Goal: Transaction & Acquisition: Purchase product/service

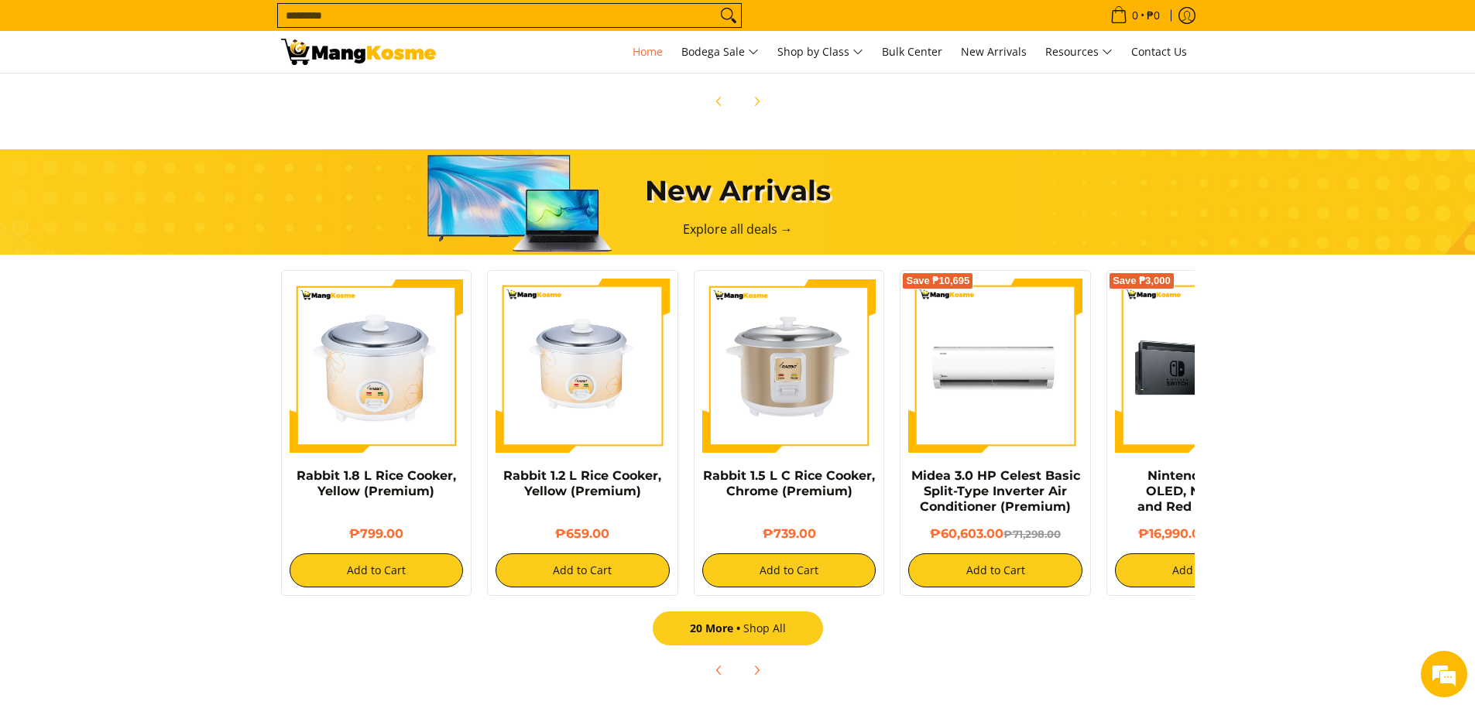
click at [762, 635] on link "20 More Shop All" at bounding box center [738, 629] width 170 height 34
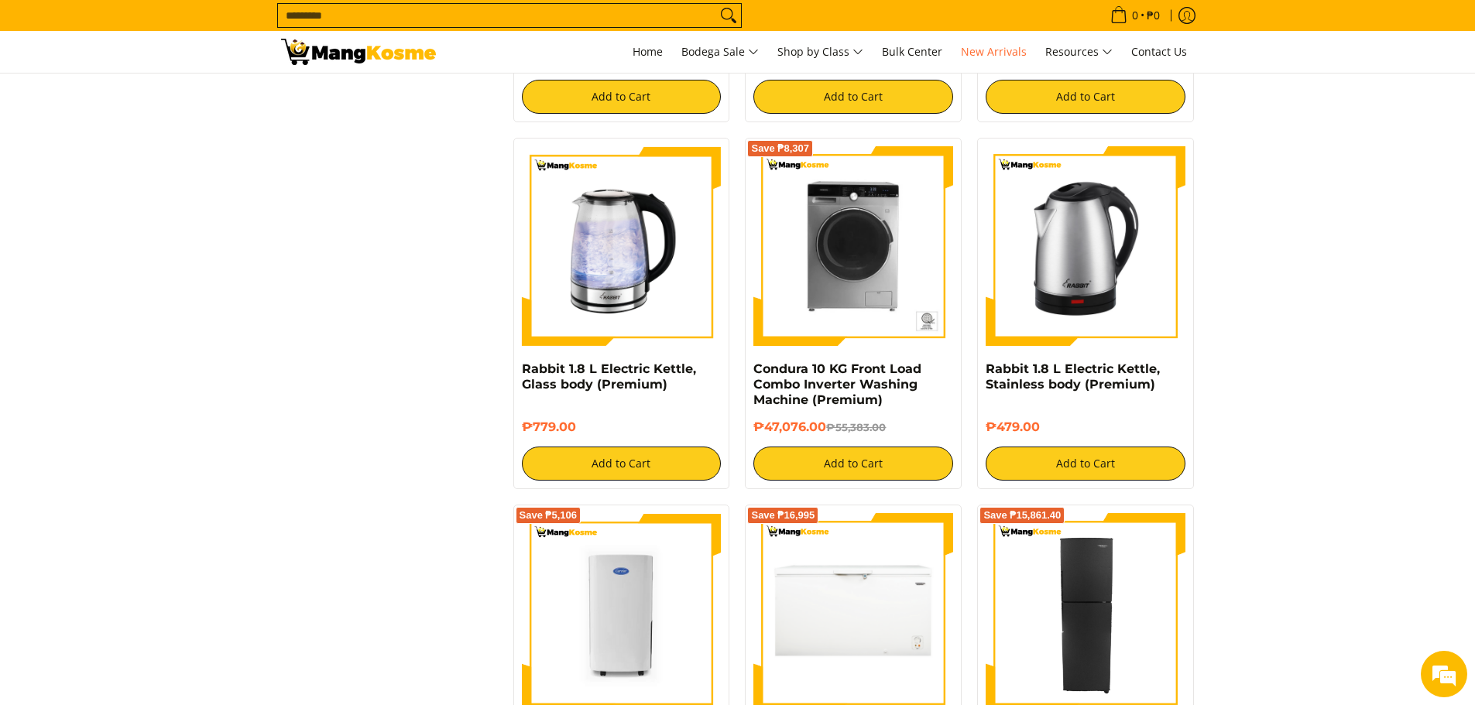
scroll to position [2710, 0]
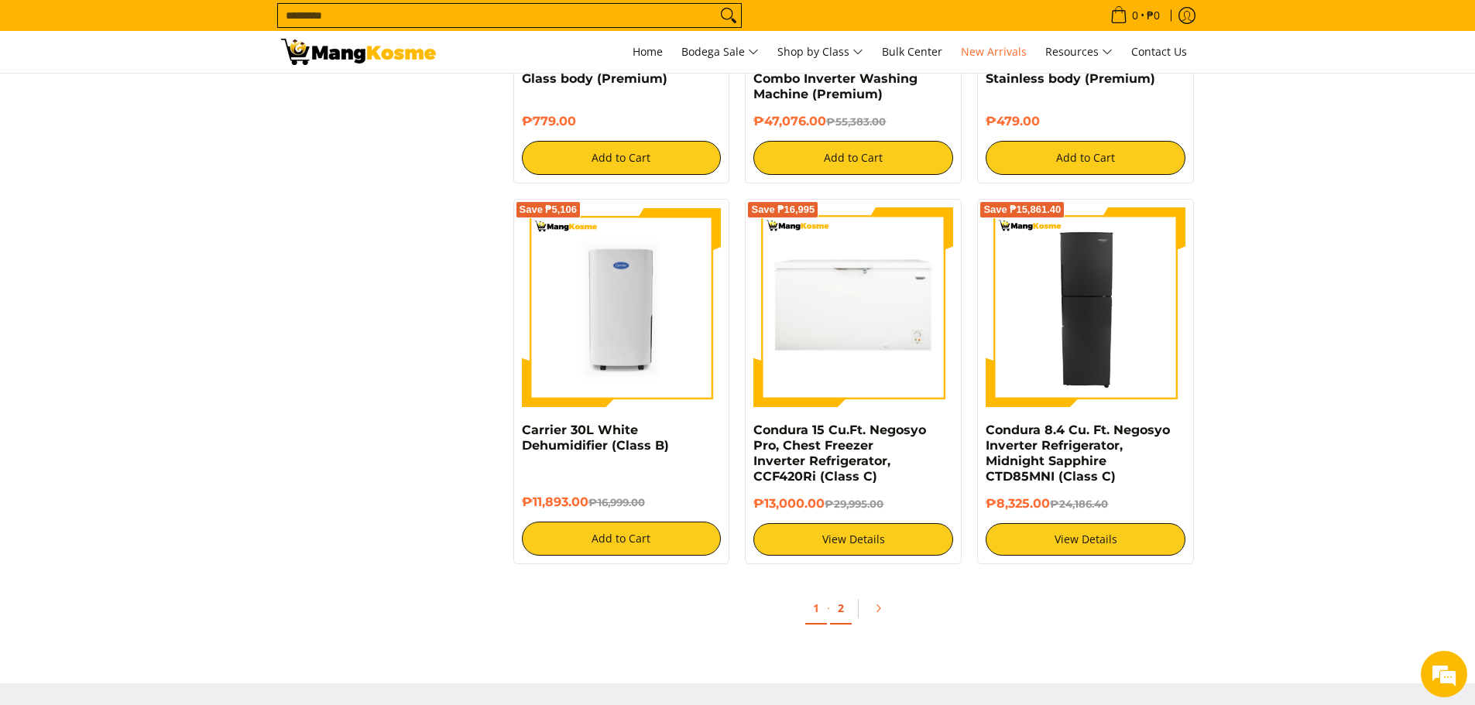
click at [844, 605] on link "2" at bounding box center [841, 609] width 22 height 32
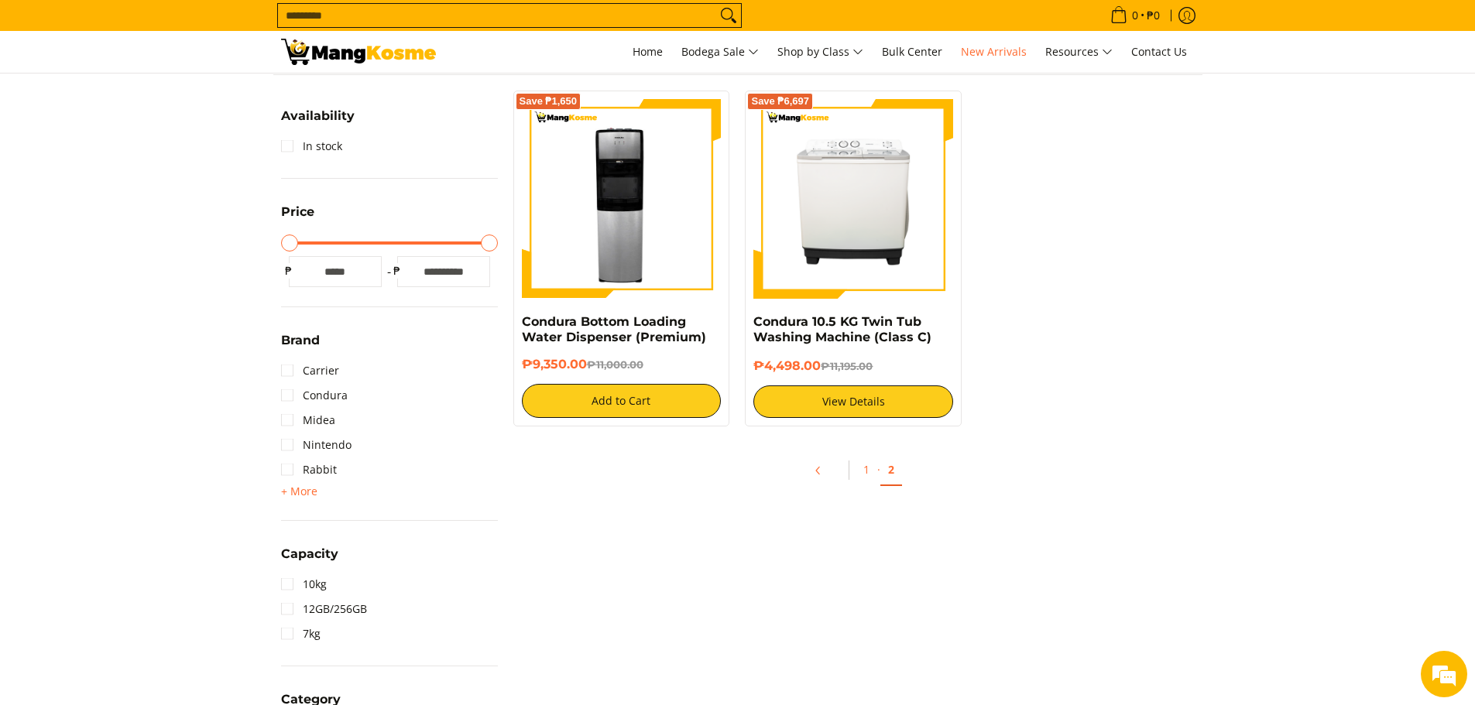
scroll to position [232, 0]
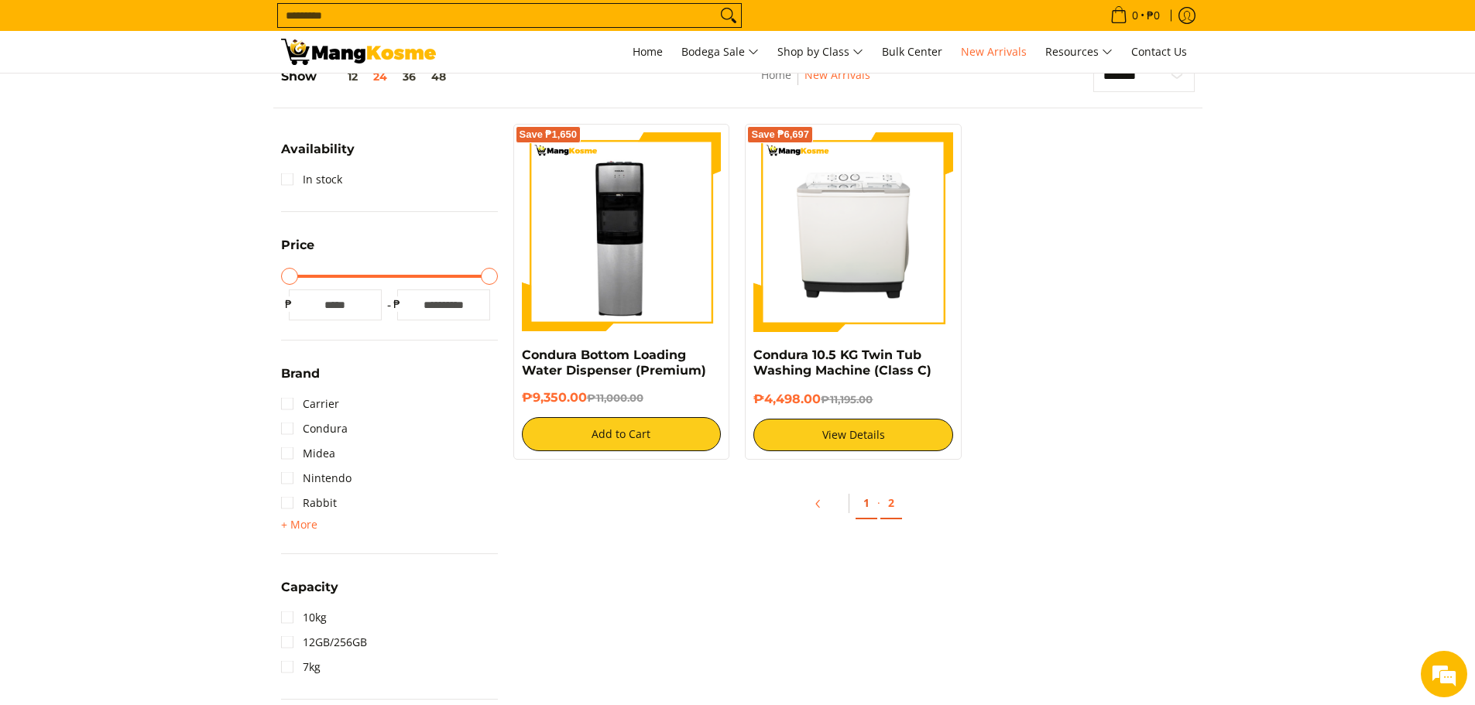
click at [869, 504] on link "1" at bounding box center [867, 504] width 22 height 32
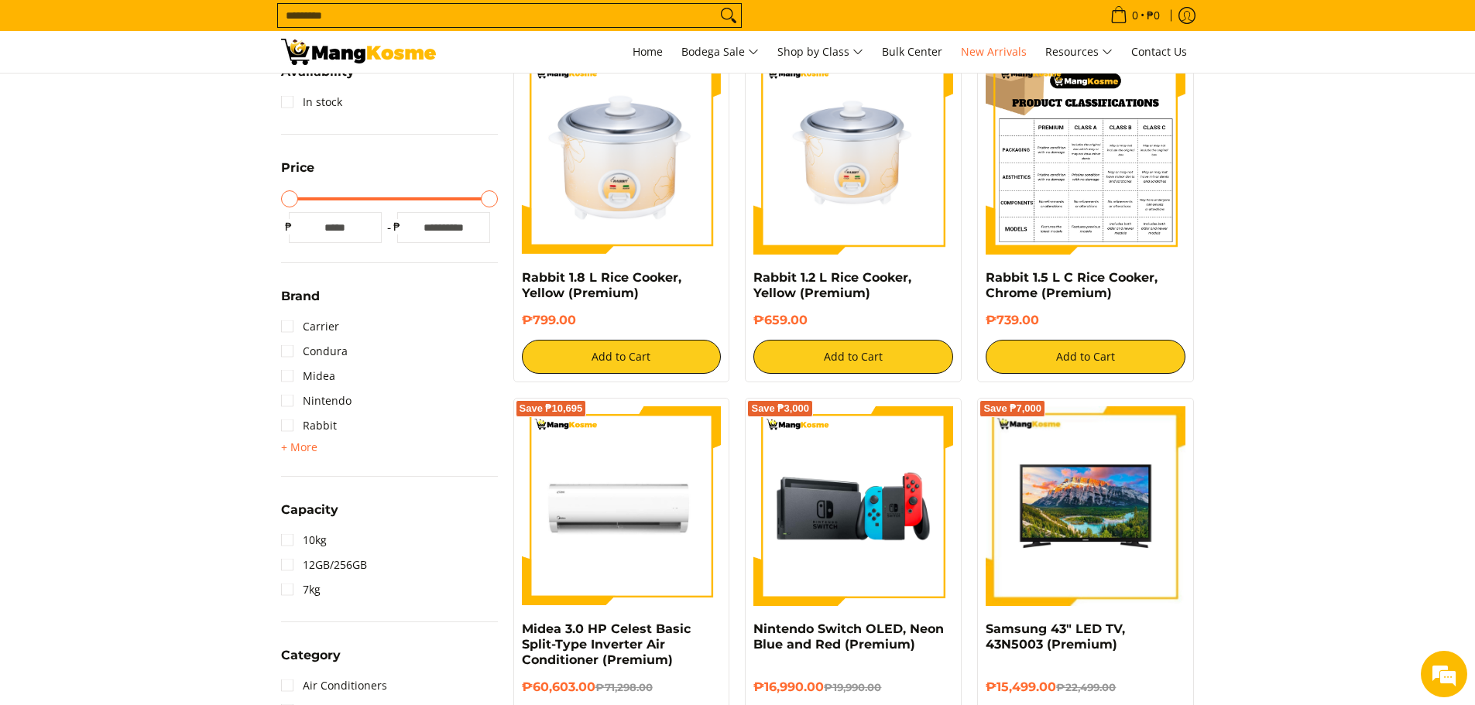
click at [1080, 119] on img at bounding box center [1086, 155] width 200 height 200
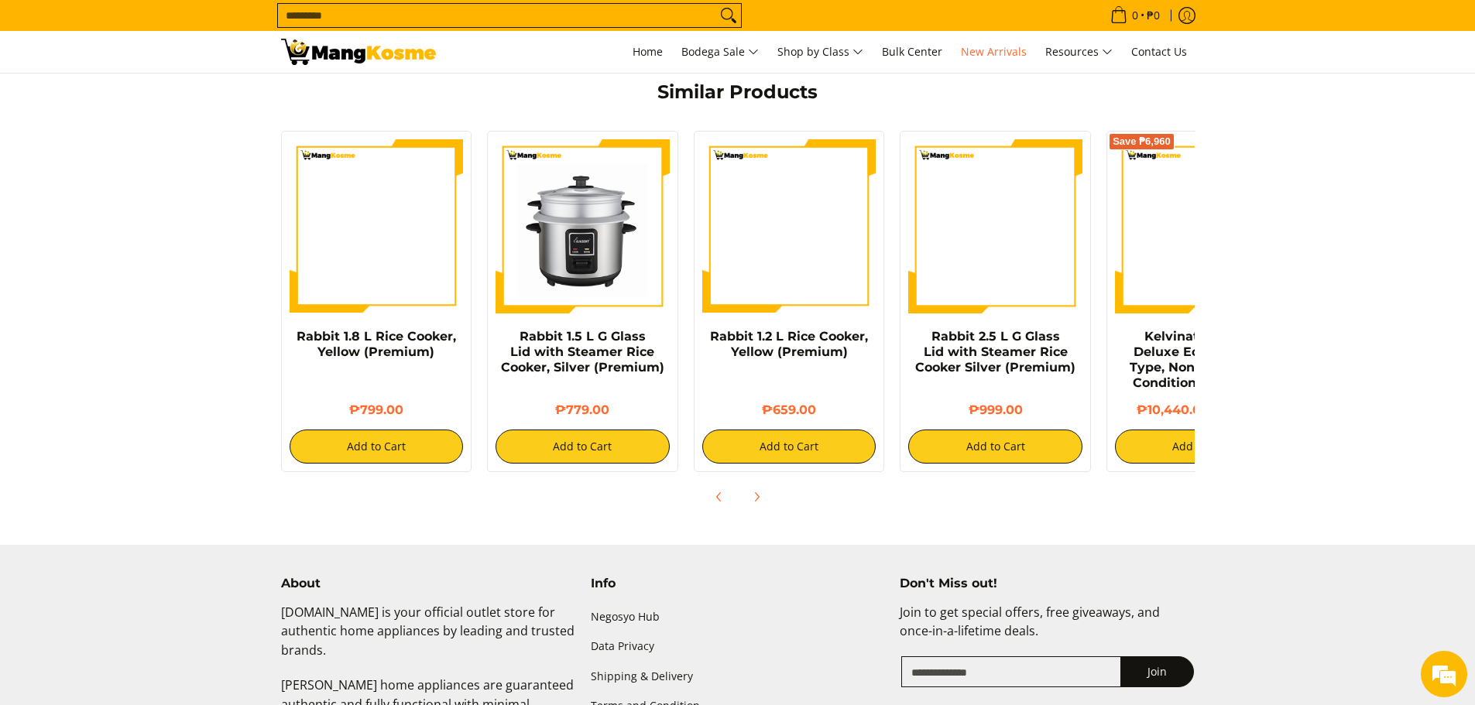
scroll to position [1084, 0]
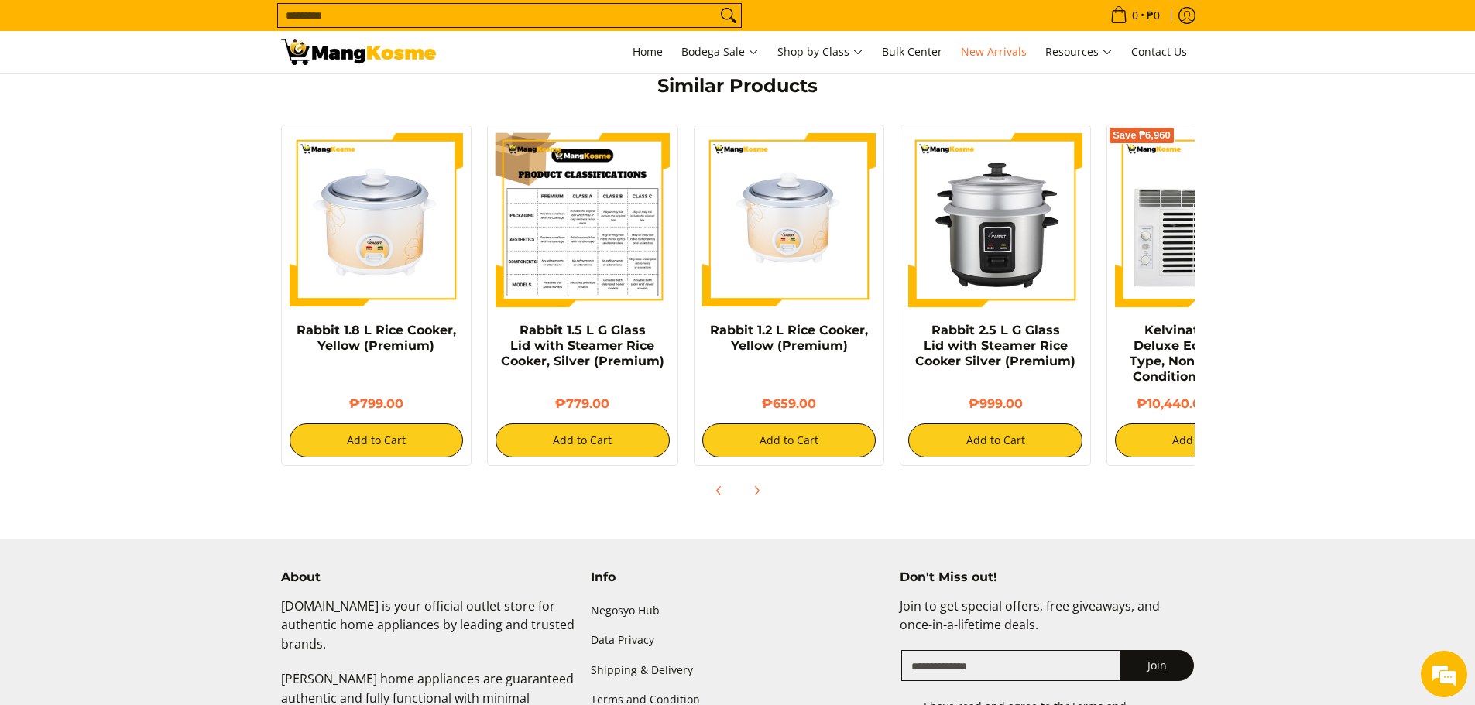
click at [586, 215] on img at bounding box center [583, 220] width 174 height 174
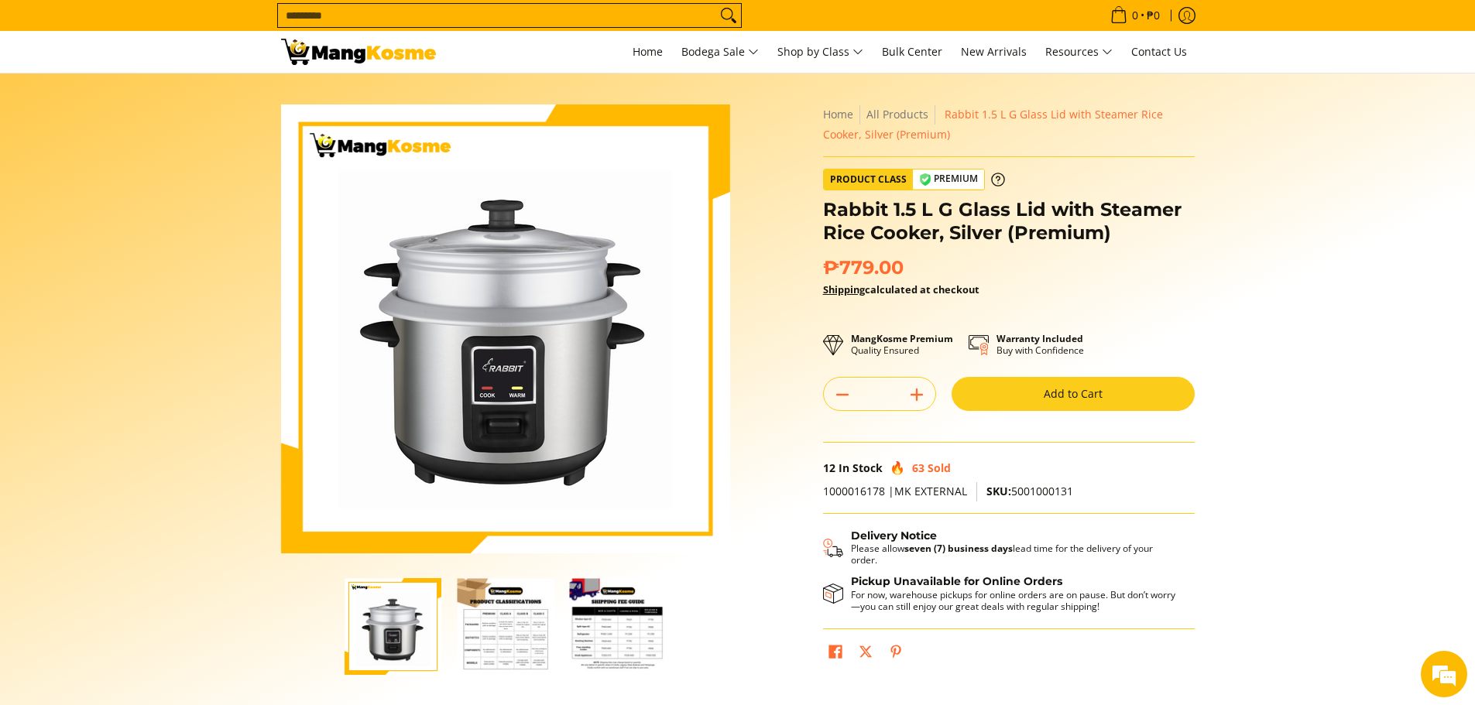
click at [1016, 396] on button "Add to Cart" at bounding box center [1073, 394] width 243 height 34
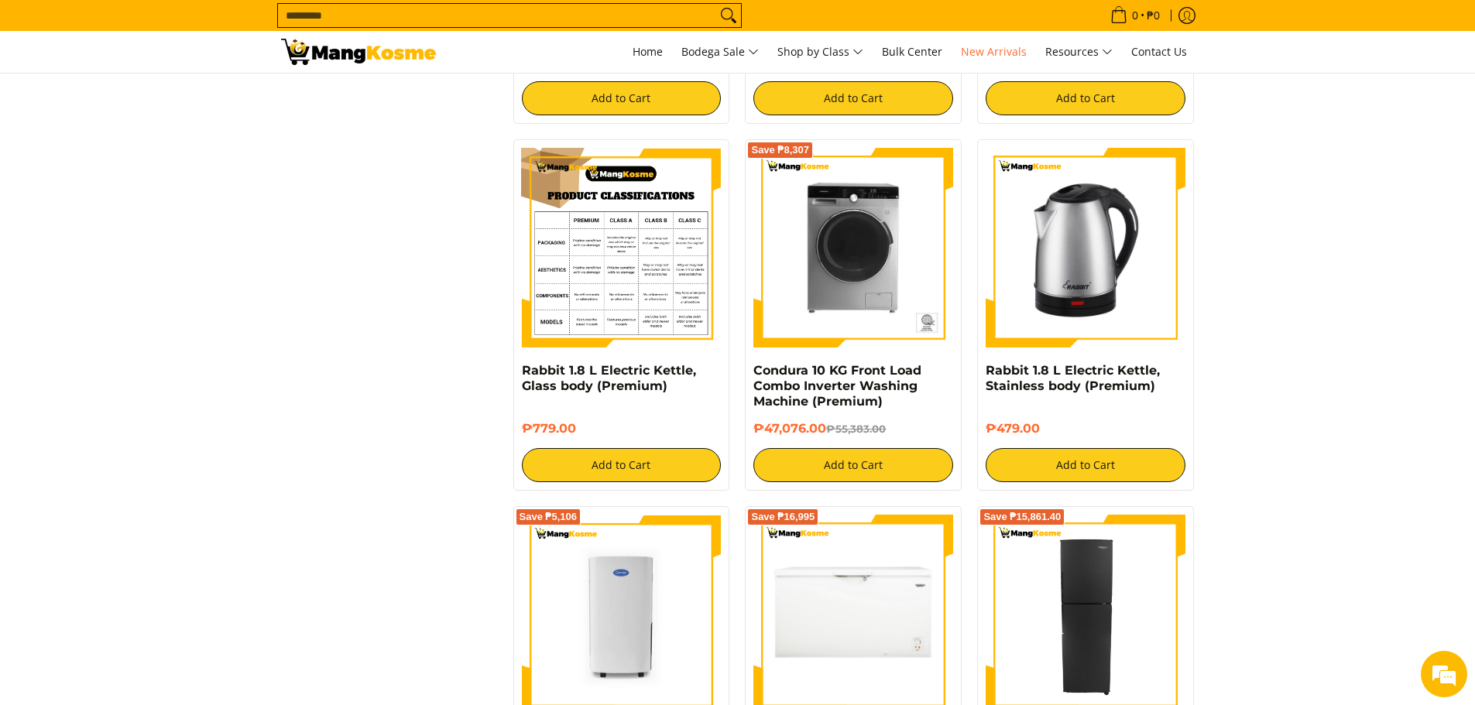
scroll to position [2402, 0]
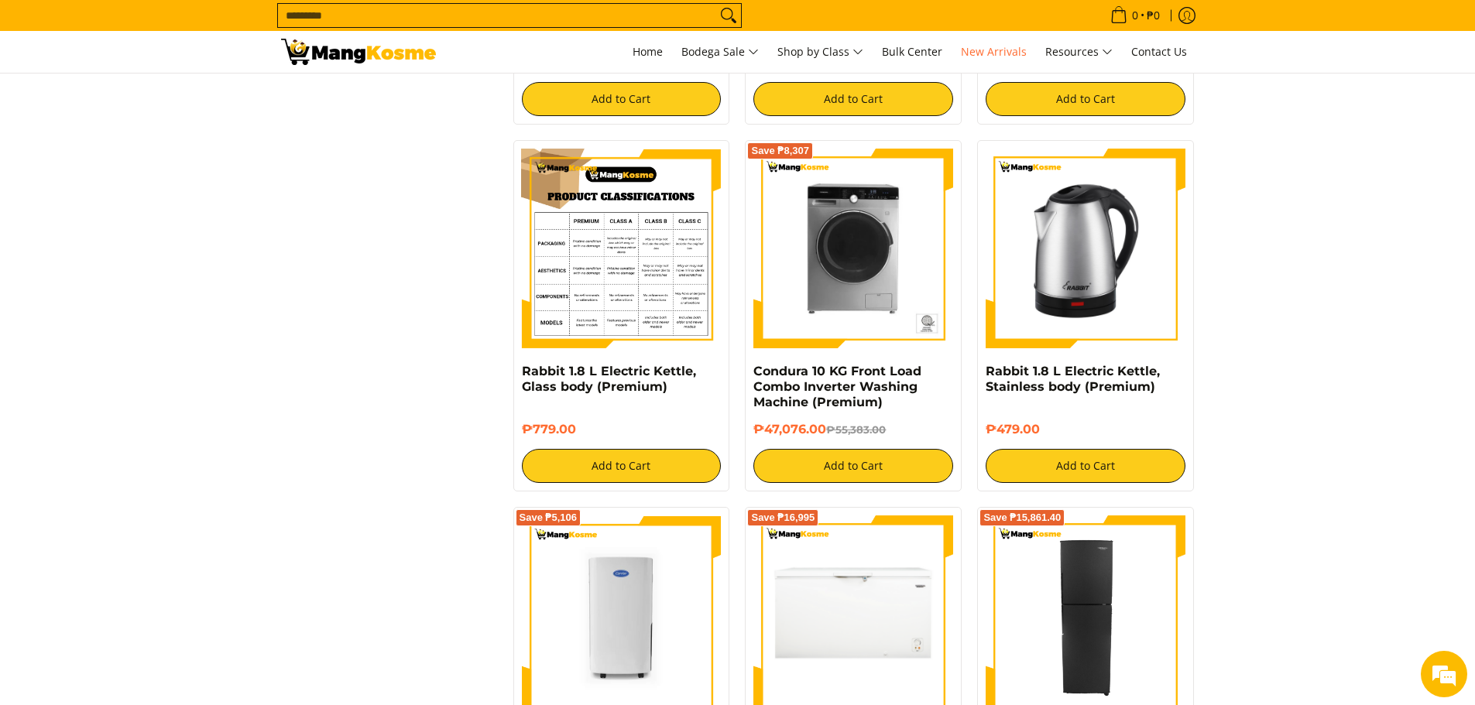
click at [662, 242] on img at bounding box center [622, 249] width 200 height 200
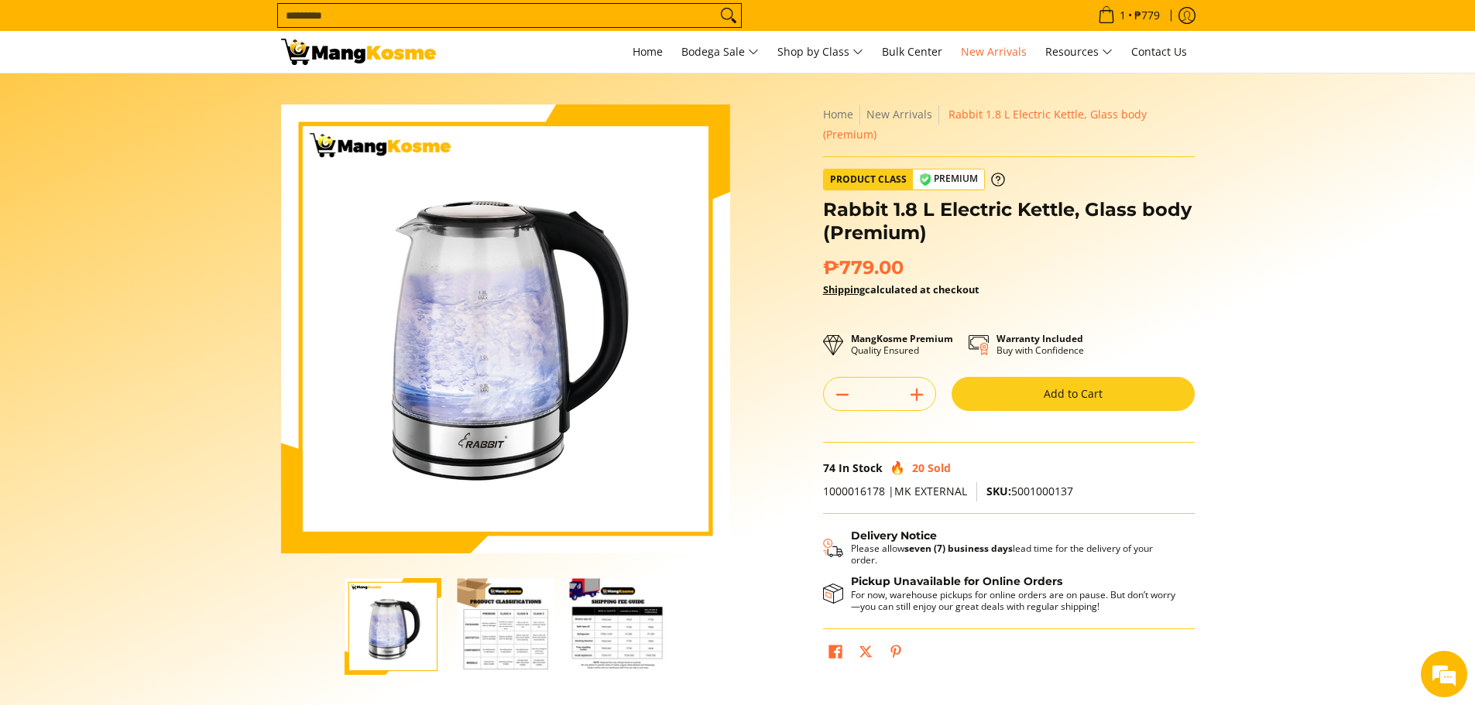
click at [1136, 377] on button "Add to Cart" at bounding box center [1073, 394] width 243 height 34
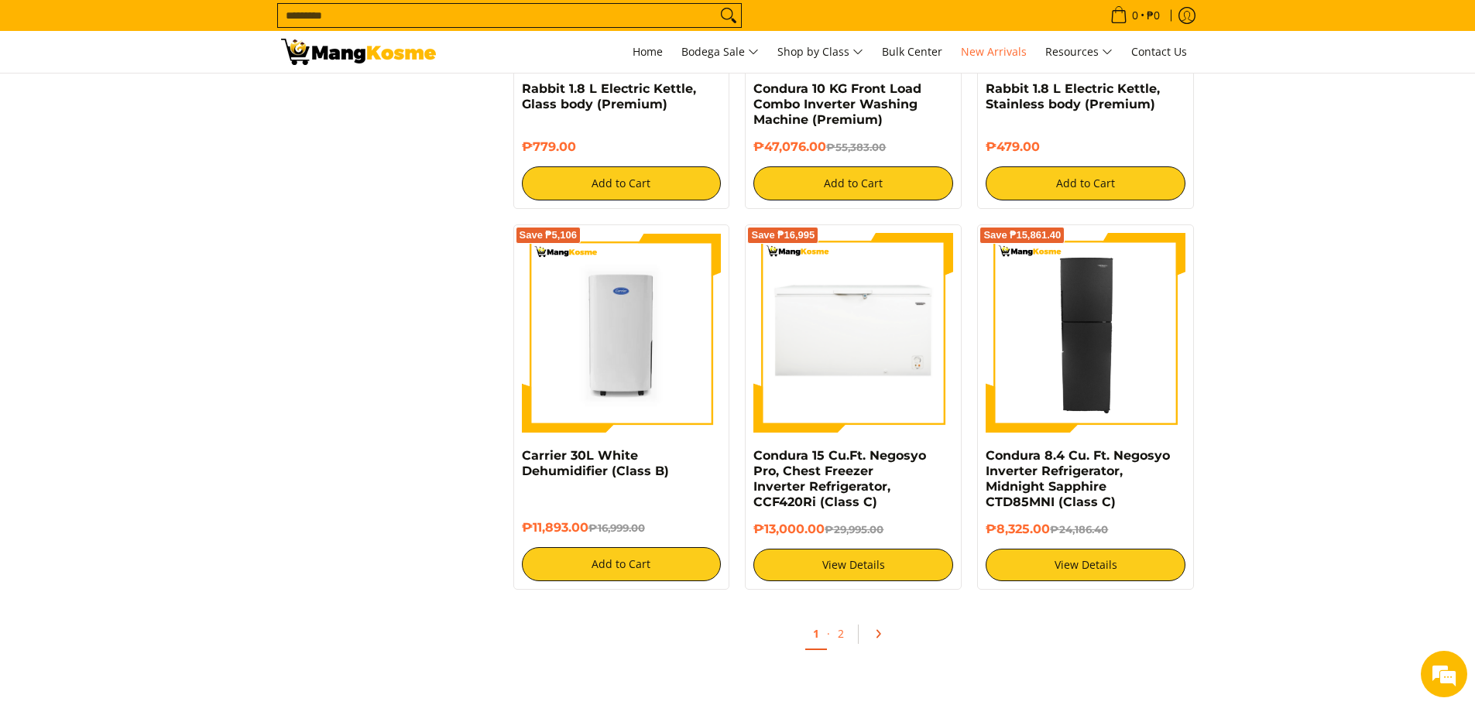
scroll to position [2711, 0]
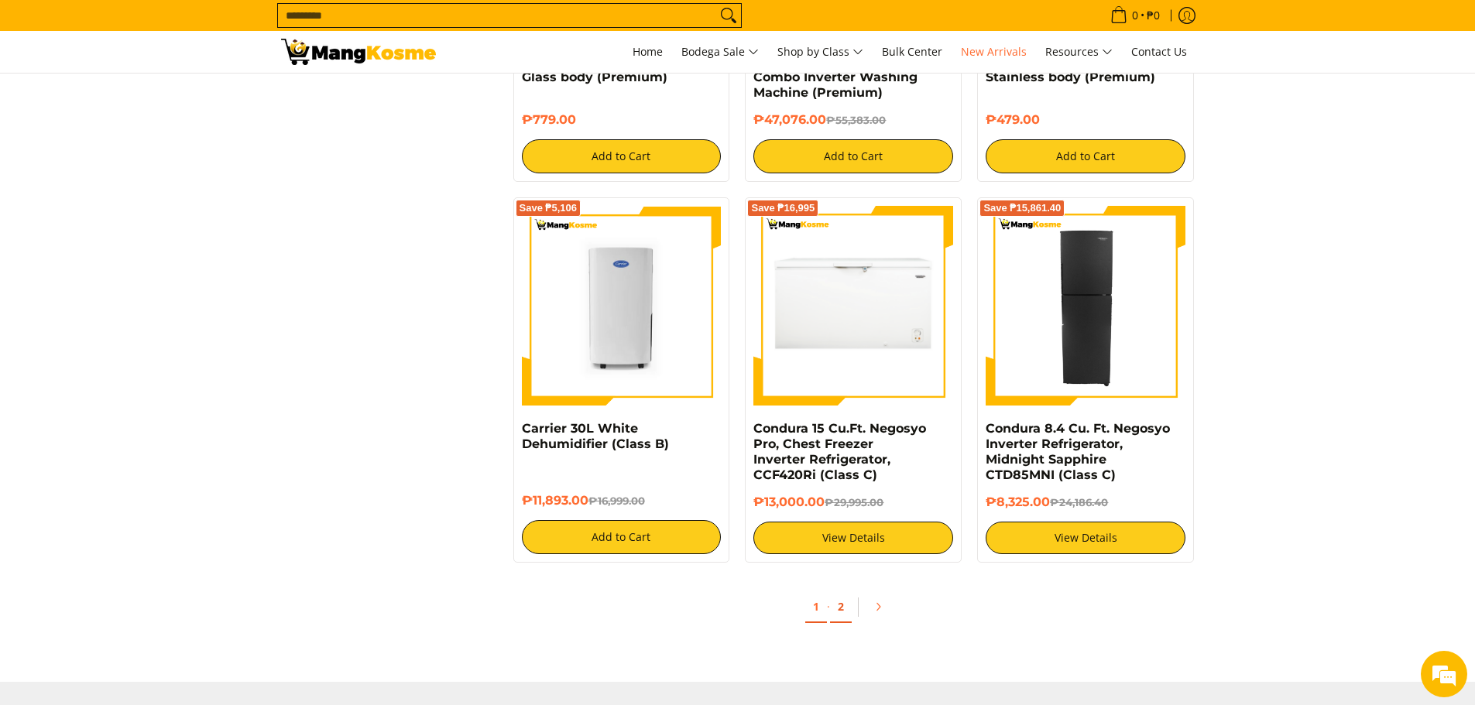
click at [845, 605] on link "2" at bounding box center [841, 608] width 22 height 32
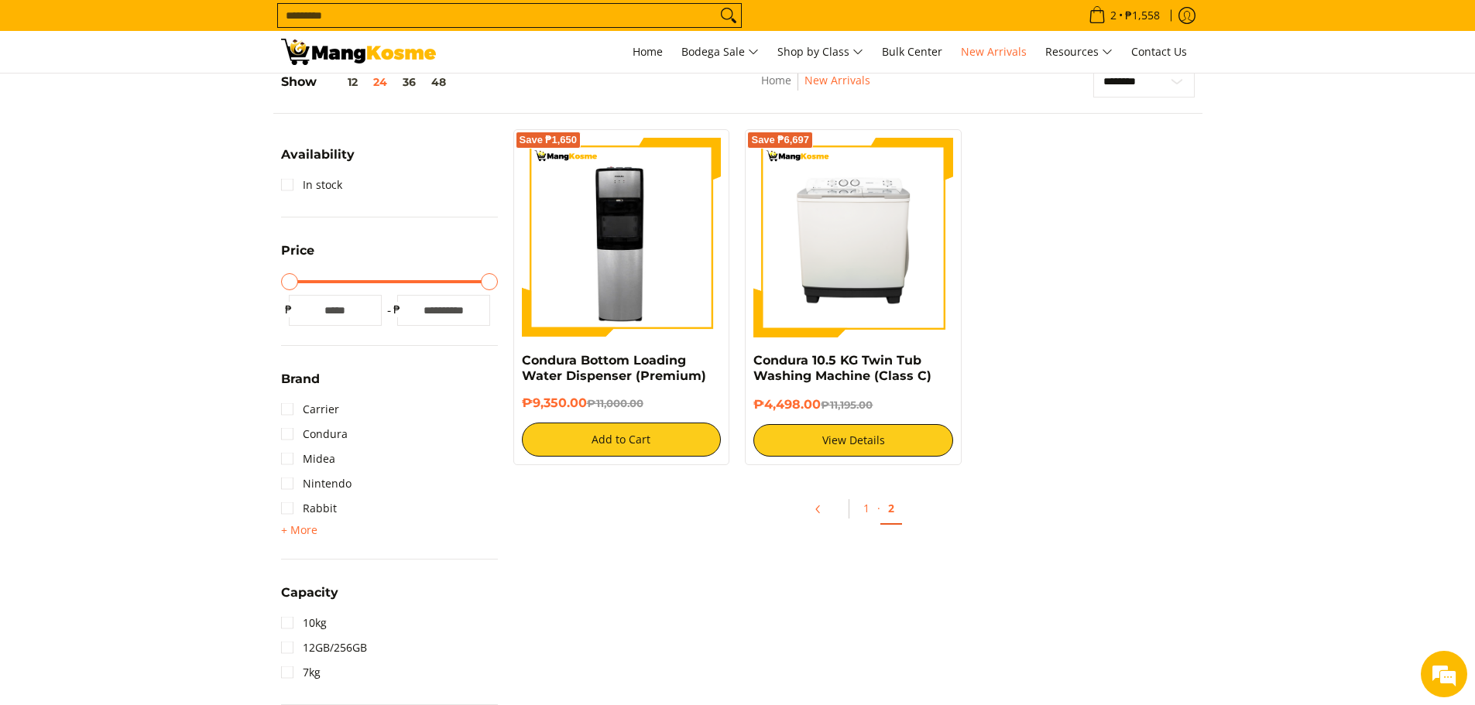
scroll to position [387, 0]
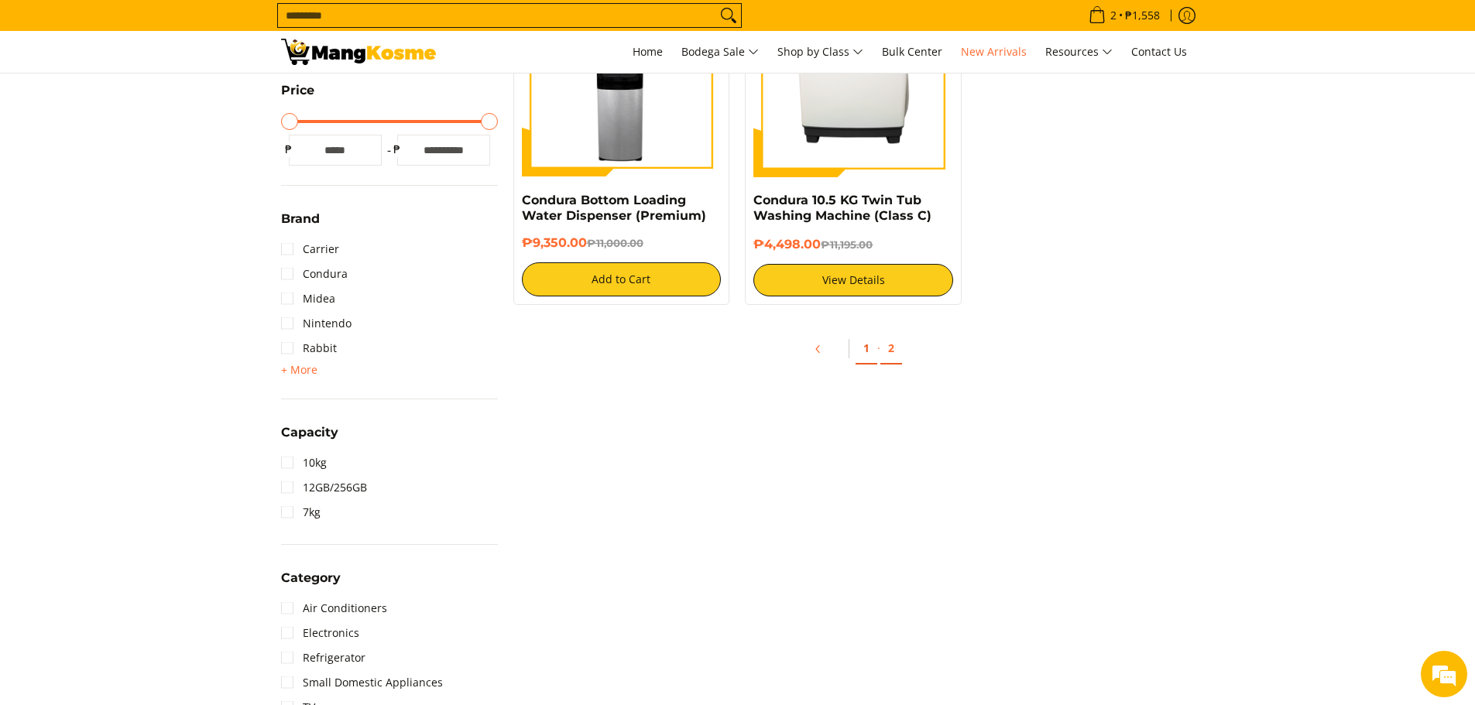
click at [871, 351] on link "1" at bounding box center [867, 349] width 22 height 32
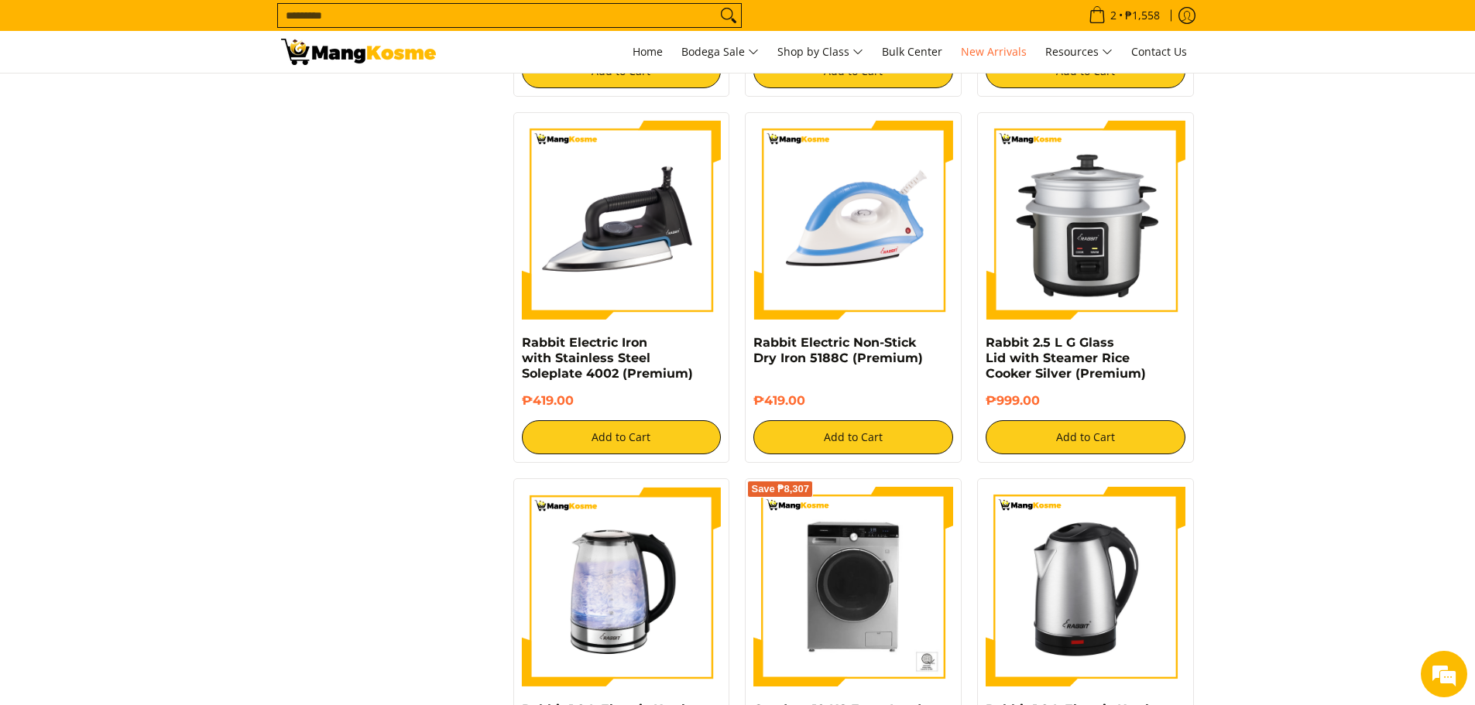
scroll to position [2091, 0]
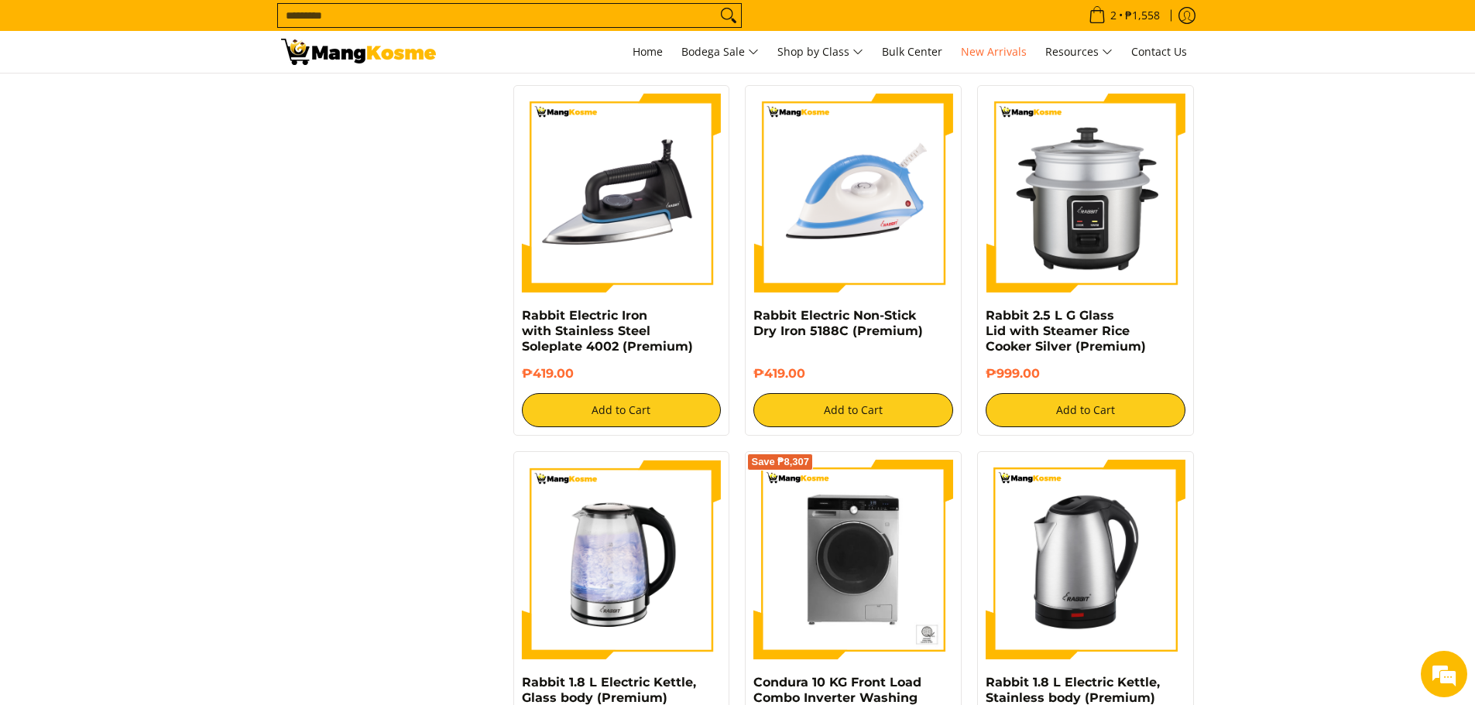
drag, startPoint x: 1243, startPoint y: 350, endPoint x: 1328, endPoint y: 455, distance: 135.4
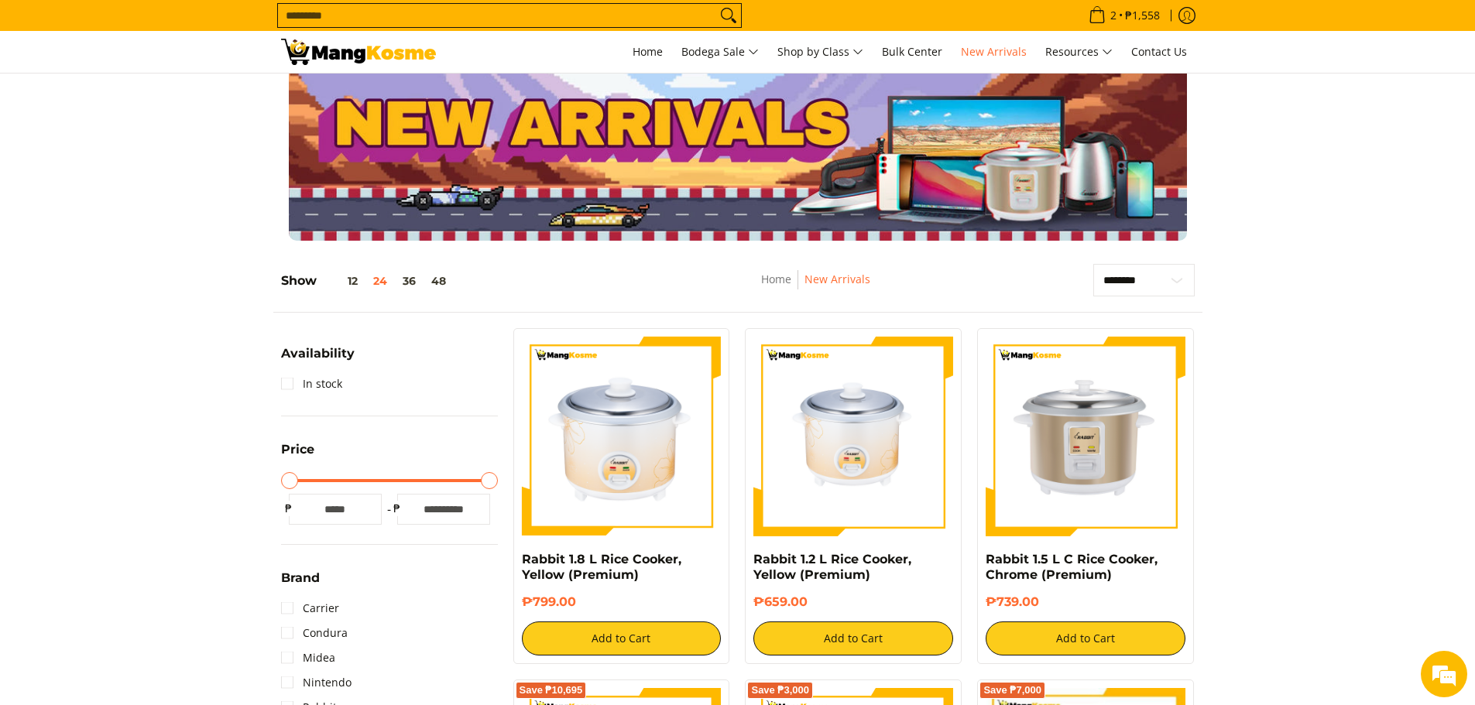
scroll to position [0, 0]
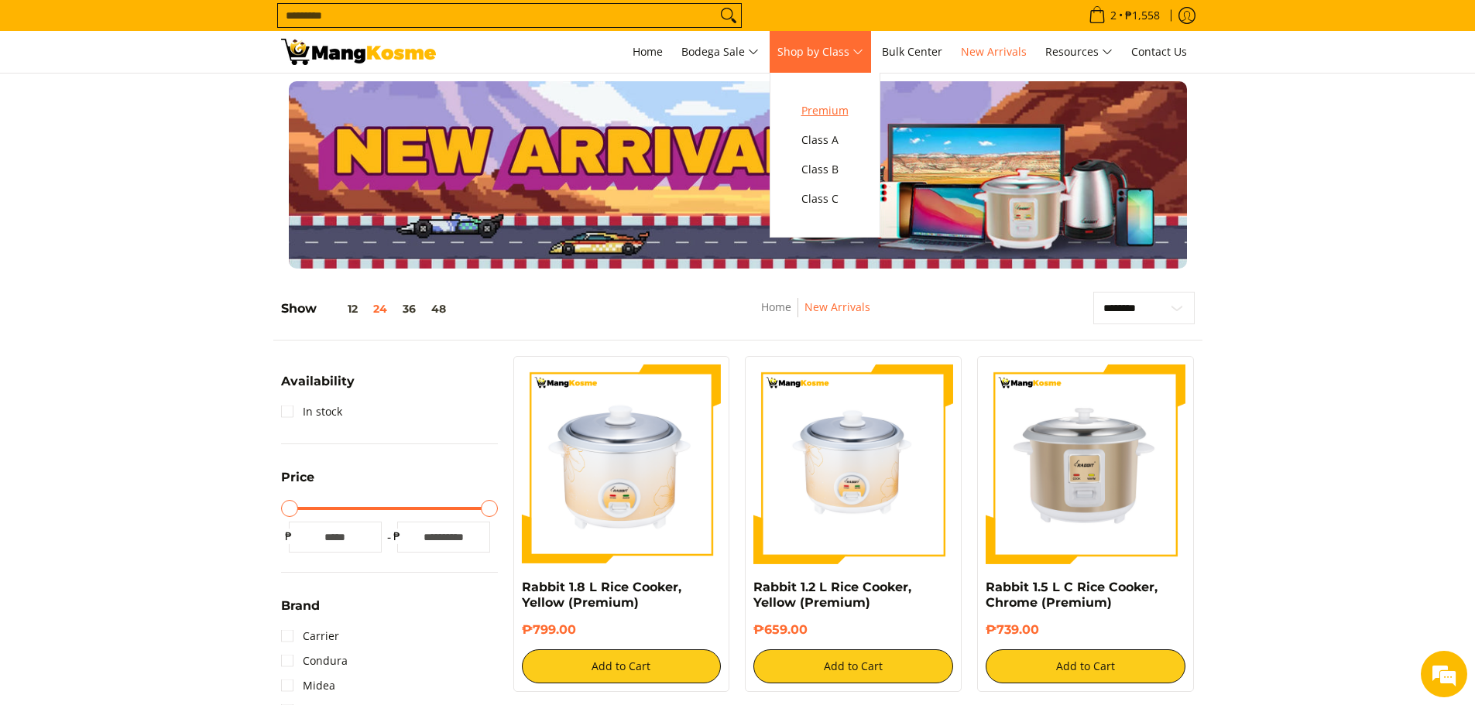
click at [835, 107] on span "Premium" at bounding box center [824, 110] width 47 height 19
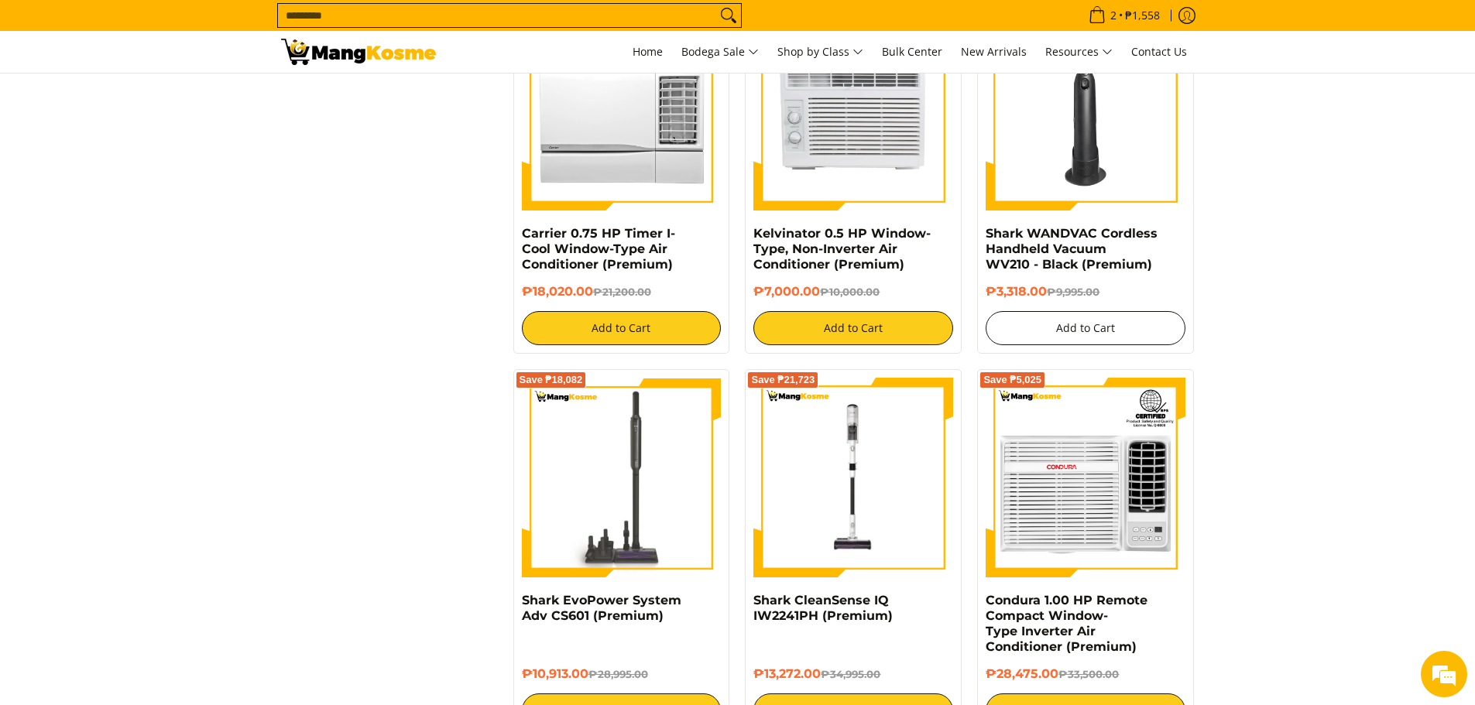
click at [1154, 329] on button "Add to Cart" at bounding box center [1086, 328] width 200 height 34
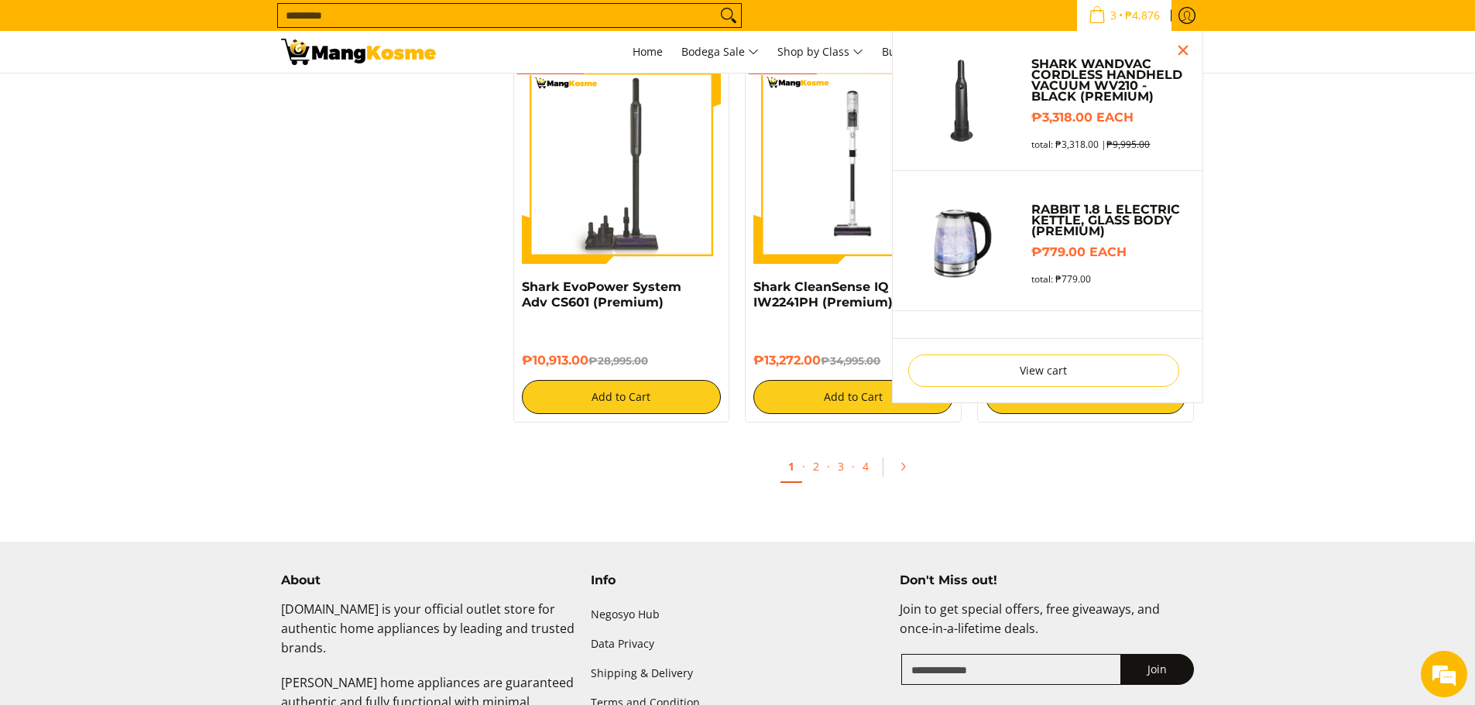
scroll to position [3159, 0]
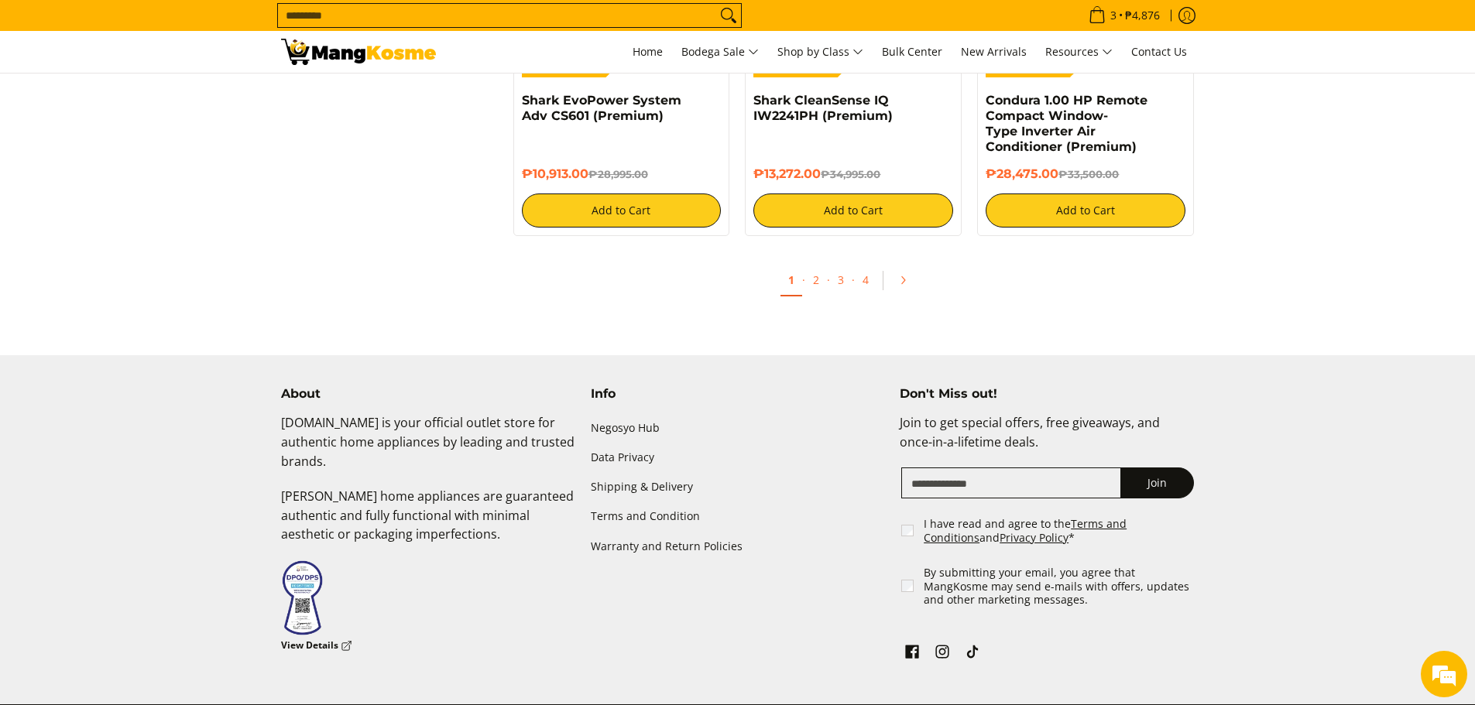
scroll to position [2849, 0]
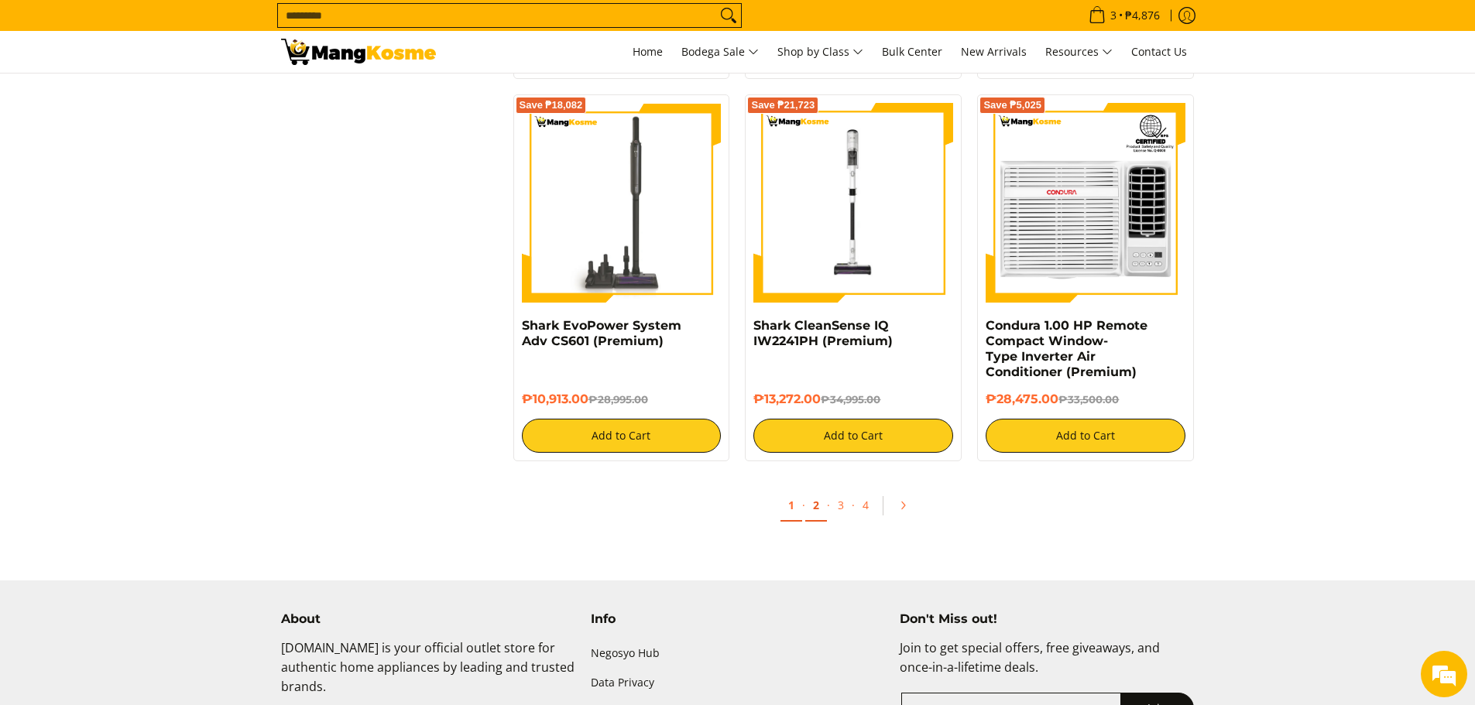
click at [811, 513] on link "2" at bounding box center [816, 506] width 22 height 32
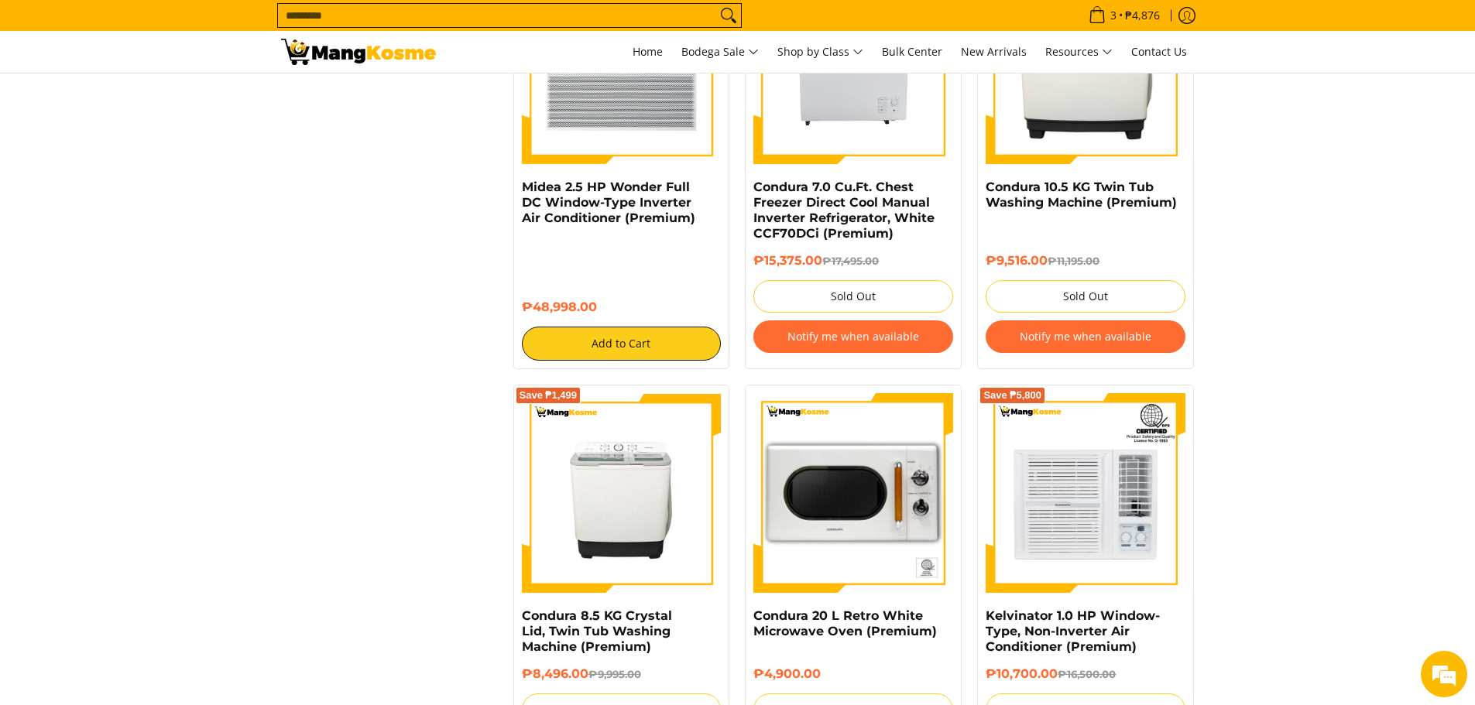
scroll to position [2865, 0]
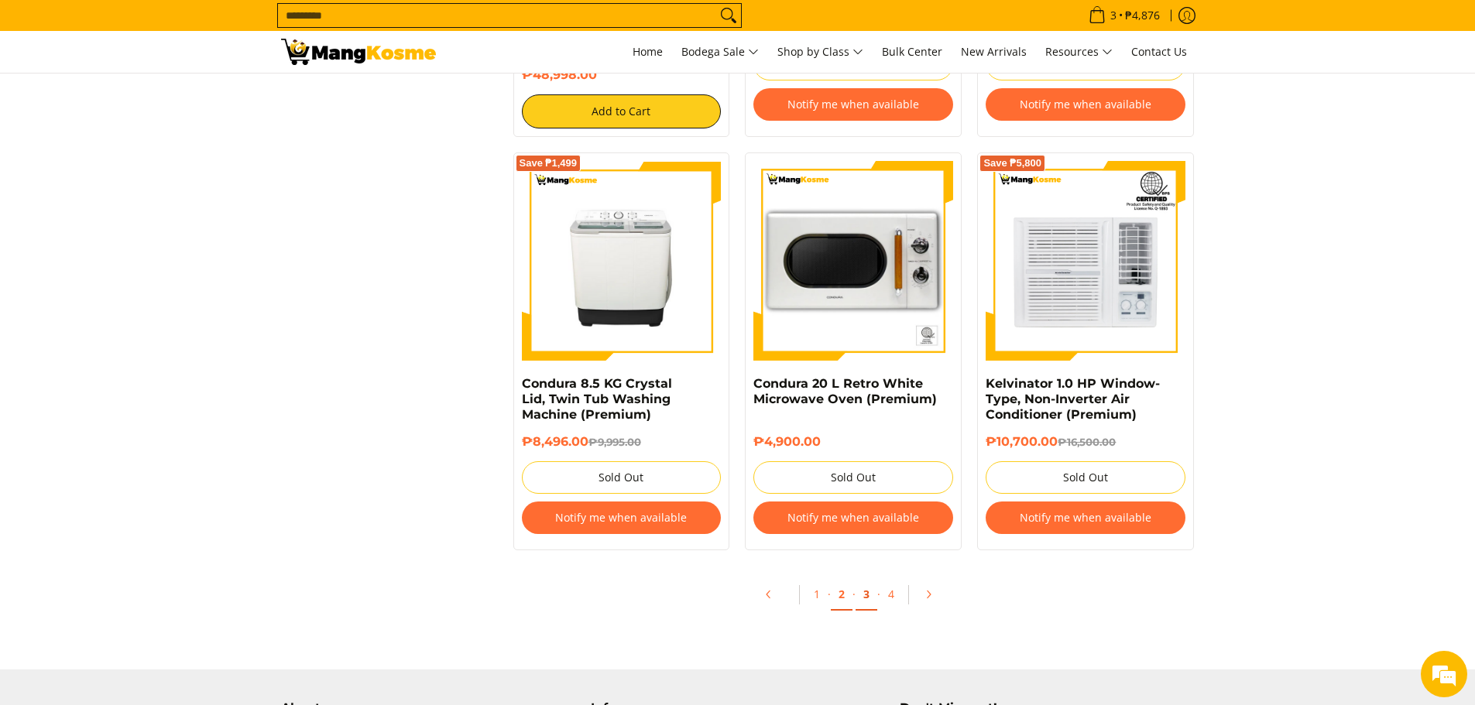
click at [861, 595] on link "3" at bounding box center [867, 595] width 22 height 32
